Goal: Navigation & Orientation: Find specific page/section

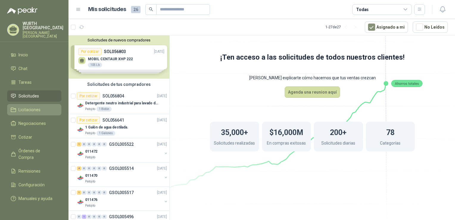
click at [32, 106] on span "Licitaciones" at bounding box center [29, 109] width 22 height 7
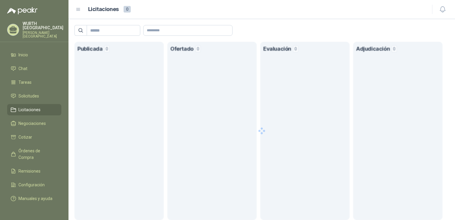
click at [32, 106] on span "Licitaciones" at bounding box center [29, 109] width 22 height 7
click at [24, 93] on span "Solicitudes" at bounding box center [28, 96] width 21 height 7
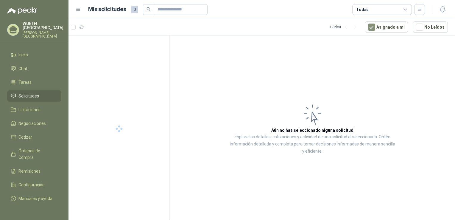
click at [24, 93] on span "Solicitudes" at bounding box center [28, 96] width 21 height 7
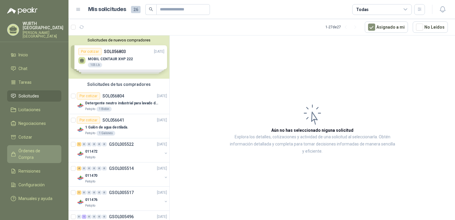
click at [49, 147] on span "Órdenes de Compra" at bounding box center [36, 153] width 37 height 13
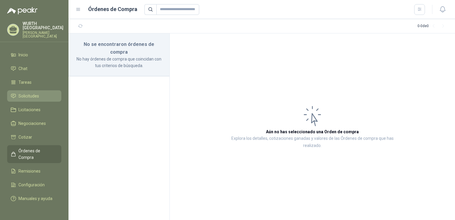
click at [34, 93] on span "Solicitudes" at bounding box center [28, 96] width 21 height 7
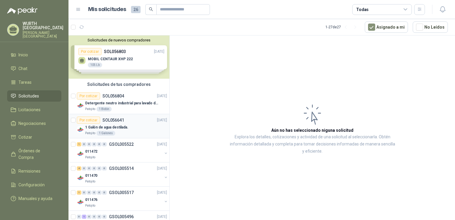
click at [131, 132] on div "Patojito 1 Galones" at bounding box center [126, 133] width 82 height 5
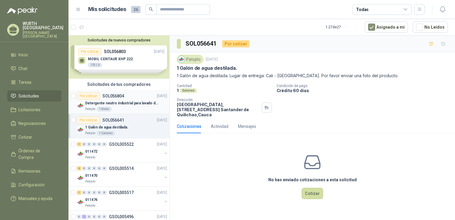
click at [122, 99] on div "Detergente neutro industrial para lavado de tanques y maquinas." at bounding box center [126, 102] width 82 height 7
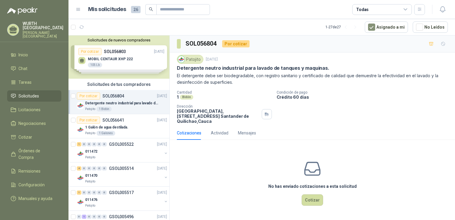
click at [126, 57] on div "Solicitudes de nuevos compradores Por cotizar SOL056803 [DATE] MOBIL CENTAUR XH…" at bounding box center [118, 56] width 101 height 43
